Goal: Task Accomplishment & Management: Complete application form

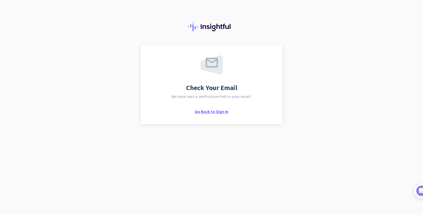
click at [217, 110] on span "Go Back to Sign In" at bounding box center [212, 111] width 34 height 5
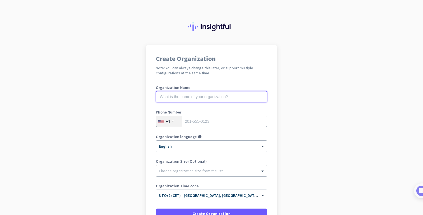
click at [200, 95] on input "text" at bounding box center [211, 96] width 111 height 11
type input "Test"
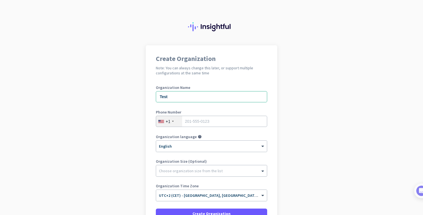
click at [168, 122] on div "+1" at bounding box center [168, 122] width 5 height 6
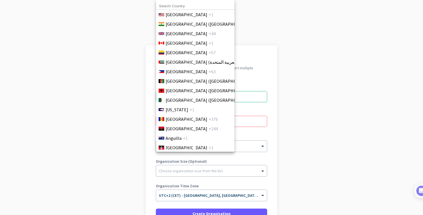
click at [176, 6] on input at bounding box center [195, 6] width 78 height 7
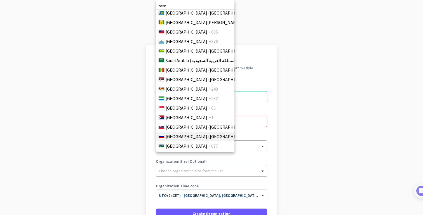
scroll to position [1809, 0]
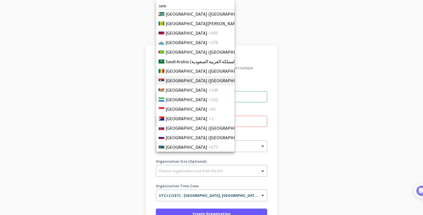
type input "serb"
click at [179, 81] on span "[GEOGRAPHIC_DATA] ([GEOGRAPHIC_DATA])" at bounding box center [209, 80] width 87 height 7
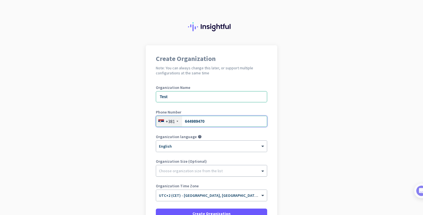
type input "644989470"
click at [185, 168] on div at bounding box center [211, 170] width 111 height 6
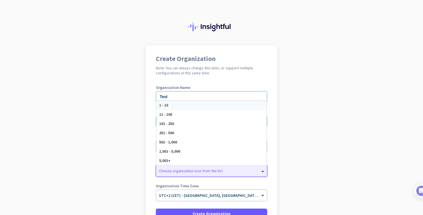
click at [172, 105] on div "1 - 10" at bounding box center [211, 105] width 110 height 9
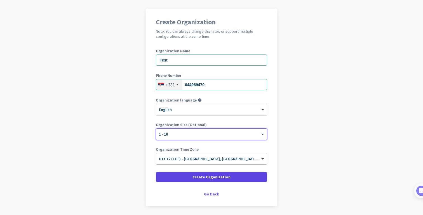
scroll to position [39, 0]
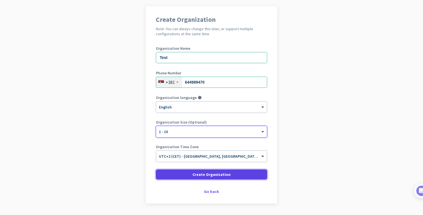
click at [189, 176] on span at bounding box center [211, 174] width 111 height 13
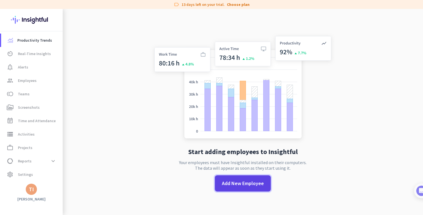
click at [236, 190] on span at bounding box center [243, 183] width 56 height 13
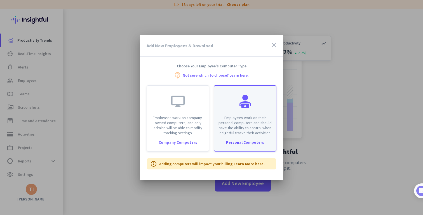
click at [246, 112] on div "Employees work on their personal computers and should have the ability to contr…" at bounding box center [245, 111] width 62 height 50
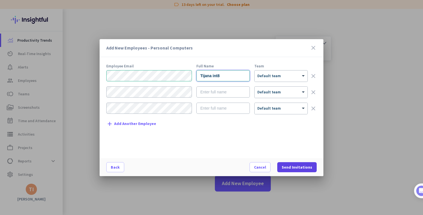
type input "Tijana int8"
click at [300, 166] on span "Send Invitations" at bounding box center [297, 168] width 31 height 6
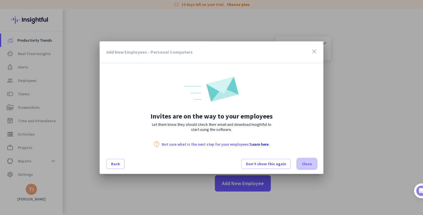
click at [306, 167] on span "Close" at bounding box center [307, 164] width 10 height 6
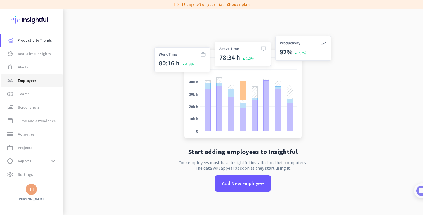
click at [33, 79] on span "Employees" at bounding box center [27, 80] width 19 height 7
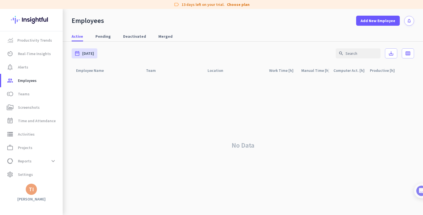
click at [0, 215] on nordpass-portal at bounding box center [0, 215] width 0 height 0
click at [100, 38] on span "Pending" at bounding box center [102, 37] width 15 height 6
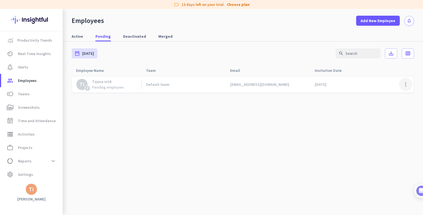
click at [406, 83] on span at bounding box center [405, 84] width 13 height 13
click at [385, 97] on span "Resend Invitation" at bounding box center [388, 96] width 31 height 5
click at [405, 83] on span at bounding box center [405, 84] width 13 height 13
click at [385, 94] on span "Resend Invitation" at bounding box center [388, 96] width 31 height 5
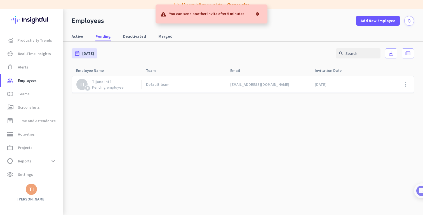
click at [259, 13] on div at bounding box center [257, 13] width 11 height 11
